Goal: Subscribe to service/newsletter

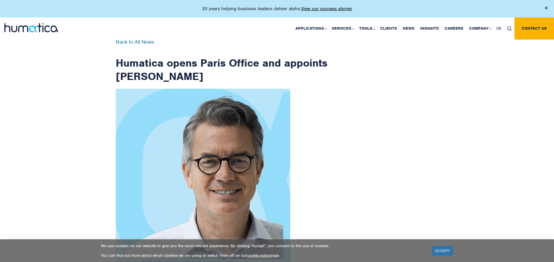
scroll to position [928, 0]
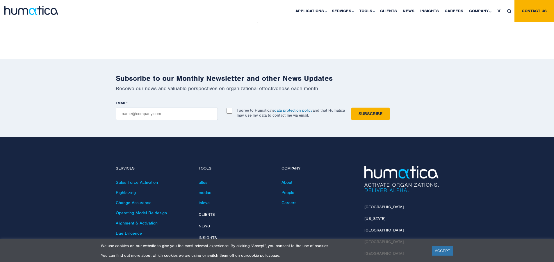
checkbox input "true"
type input "[EMAIL_ADDRESS][DOMAIN_NAME]"
click at [351, 108] on input "Subscribe" at bounding box center [370, 114] width 38 height 13
